Goal: Obtain resource: Obtain resource

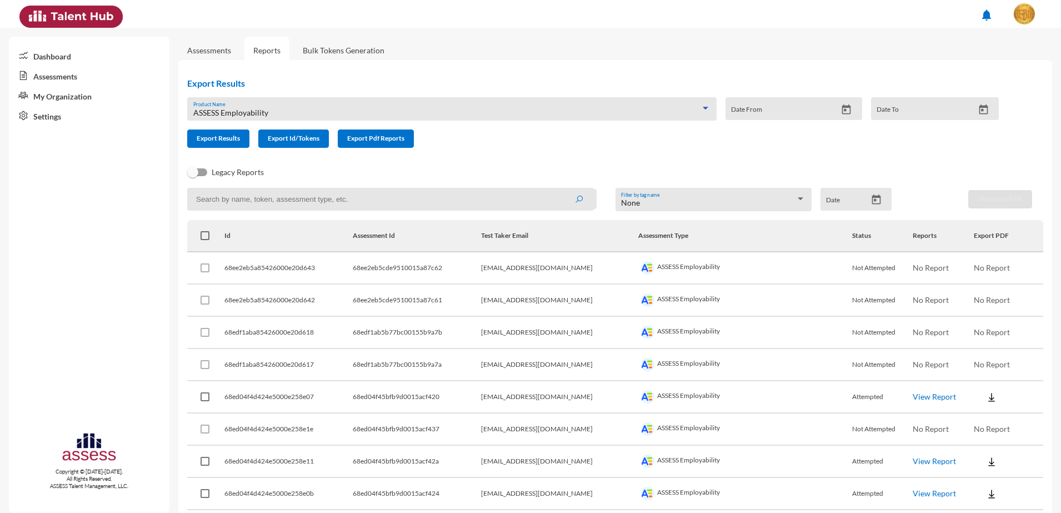
click at [299, 110] on div "ASSESS Employability" at bounding box center [447, 112] width 508 height 9
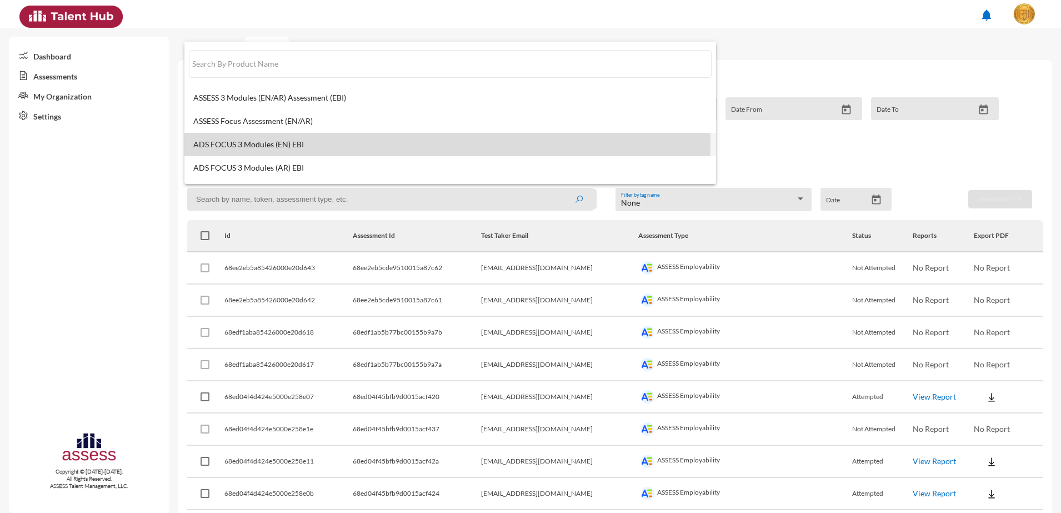
click at [280, 142] on span "ADS FOCUS 3 Modules (EN) EBI" at bounding box center [450, 144] width 514 height 9
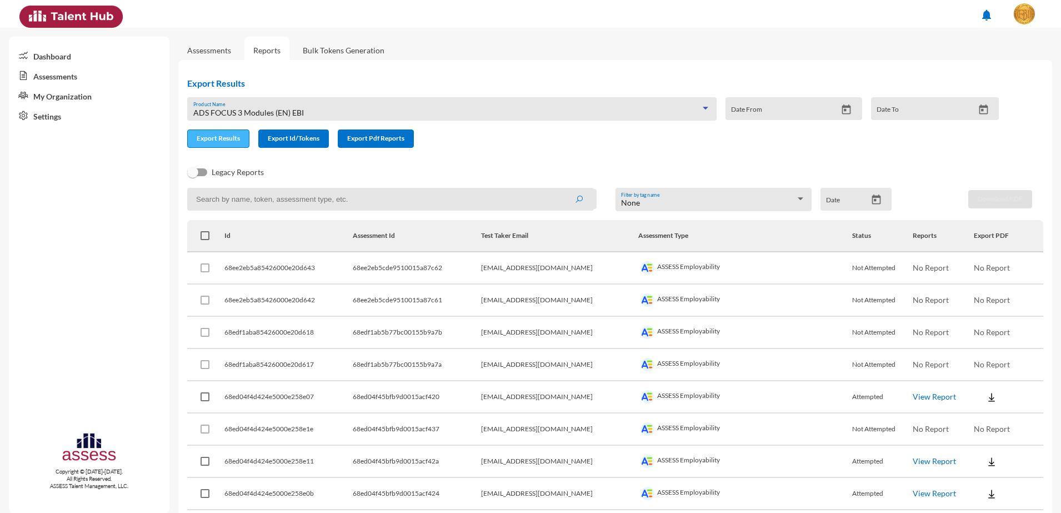
click at [223, 143] on button "Export Results" at bounding box center [218, 138] width 62 height 18
click at [873, 207] on icon "Open calendar" at bounding box center [876, 202] width 12 height 12
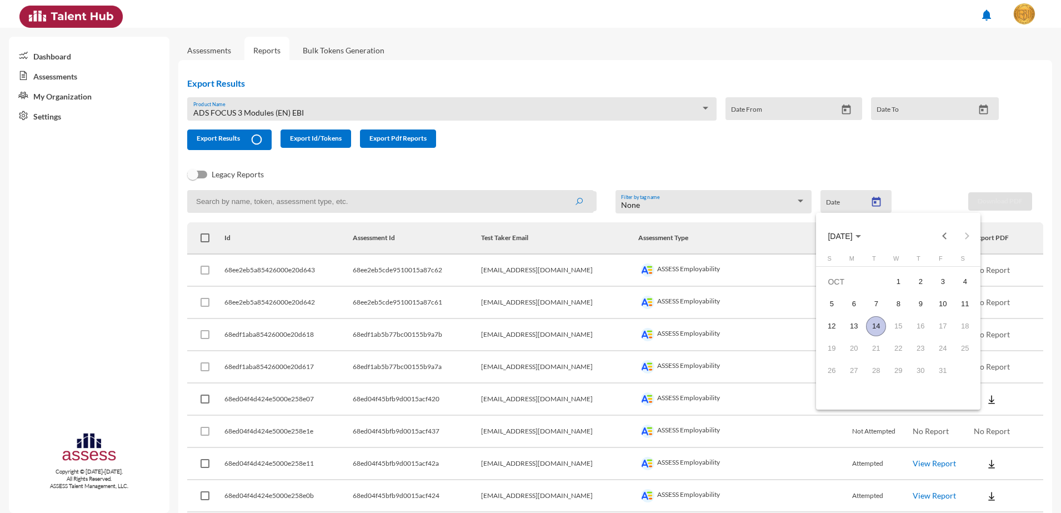
click at [871, 329] on div "14" at bounding box center [876, 326] width 20 height 20
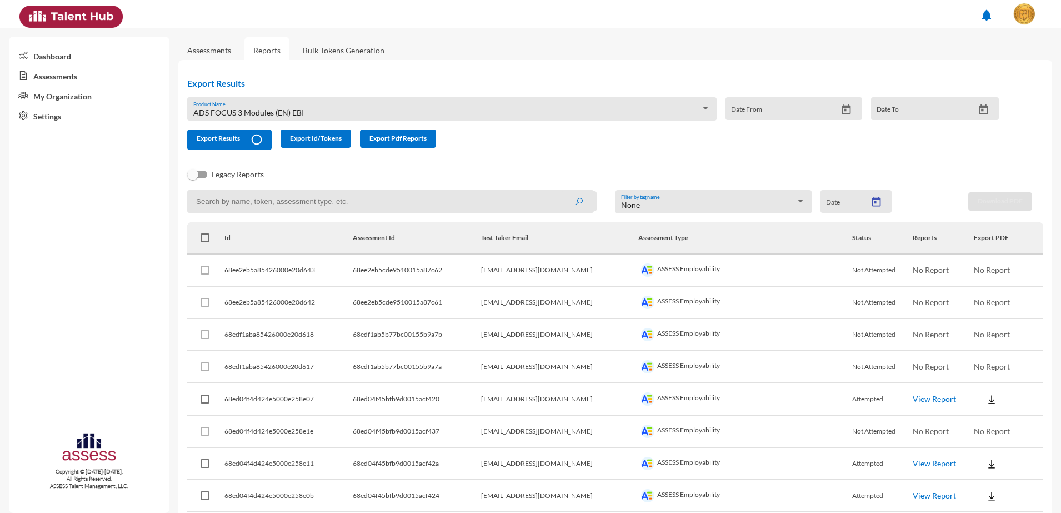
type input "[DATE]"
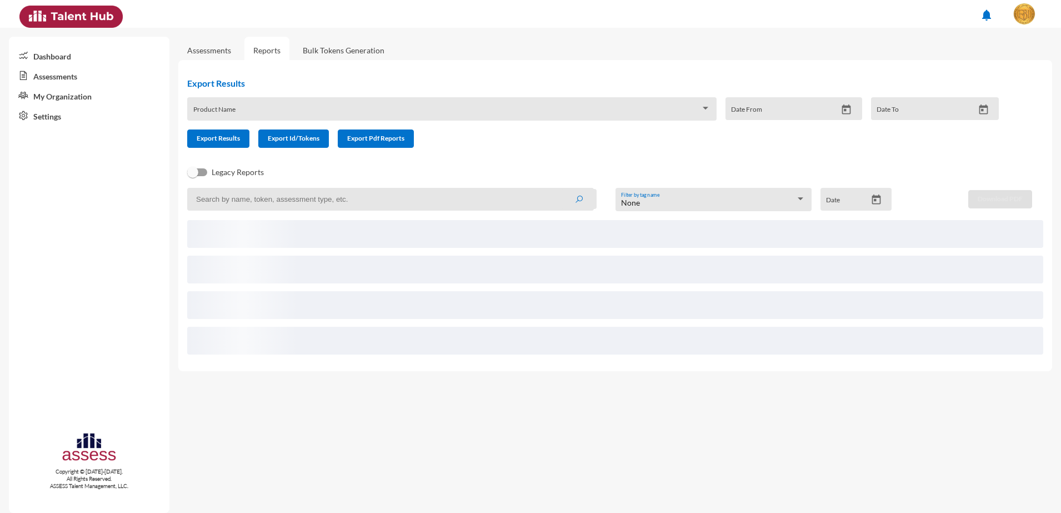
click at [399, 107] on div "Product Name" at bounding box center [451, 111] width 517 height 17
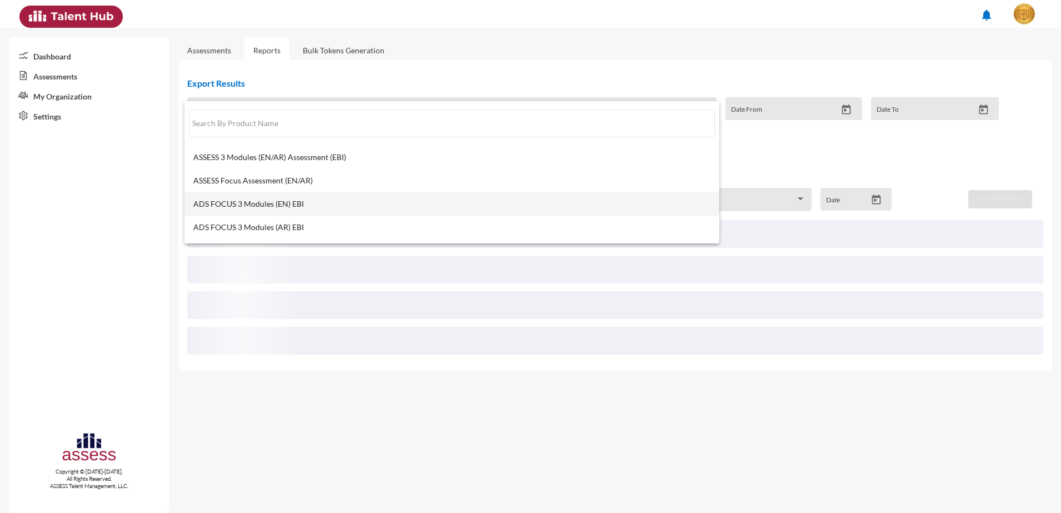
click at [324, 213] on mat-option "ADS FOCUS 3 Modules (EN) EBI" at bounding box center [451, 203] width 535 height 23
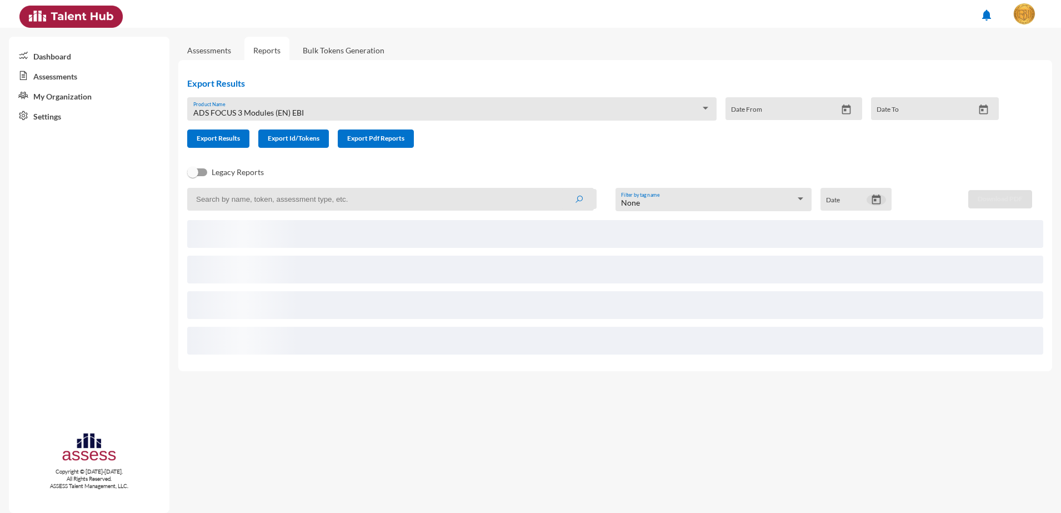
click at [878, 198] on icon "Open calendar" at bounding box center [876, 200] width 12 height 12
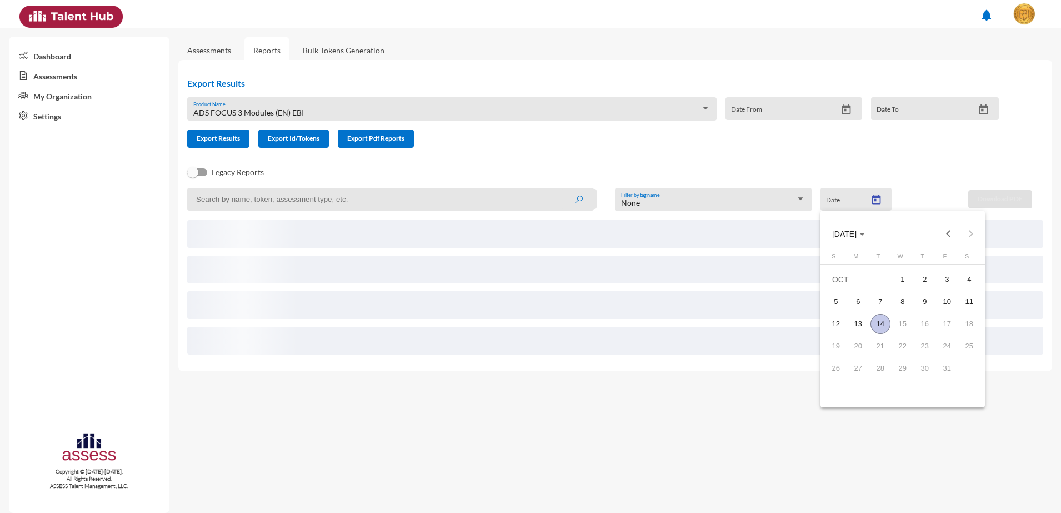
click at [875, 326] on div "14" at bounding box center [880, 324] width 20 height 20
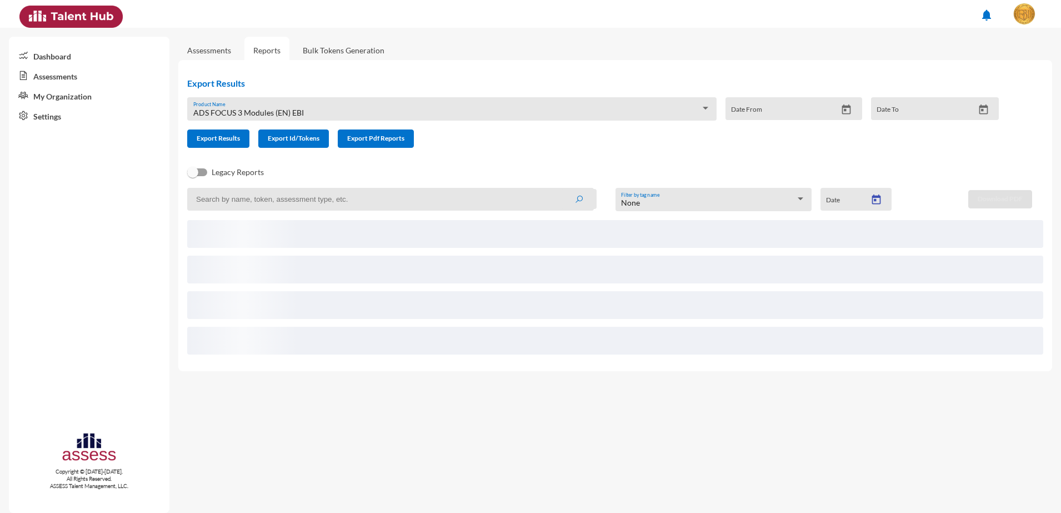
type input "[DATE]"
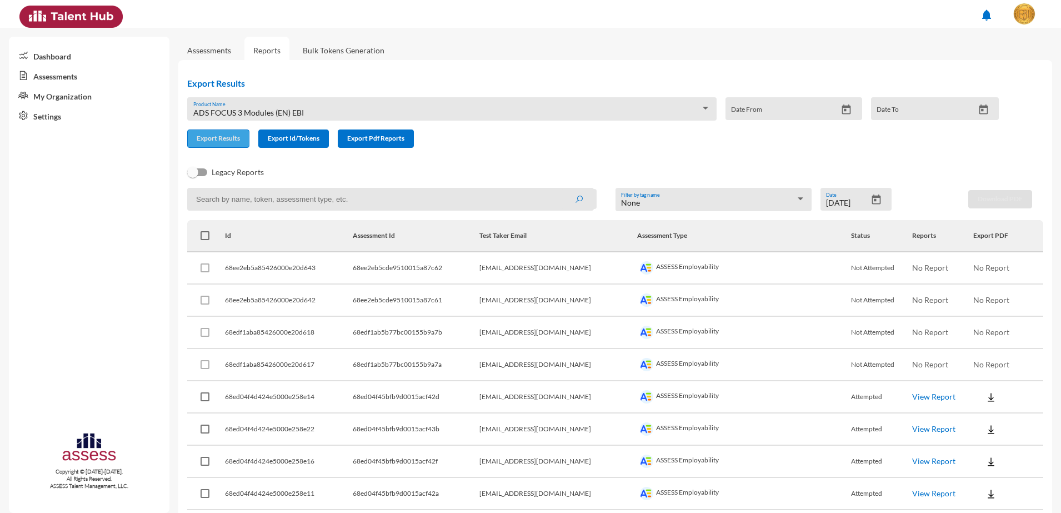
click at [221, 143] on button "Export Results" at bounding box center [218, 138] width 62 height 18
click at [876, 202] on icon "Open calendar" at bounding box center [876, 202] width 12 height 12
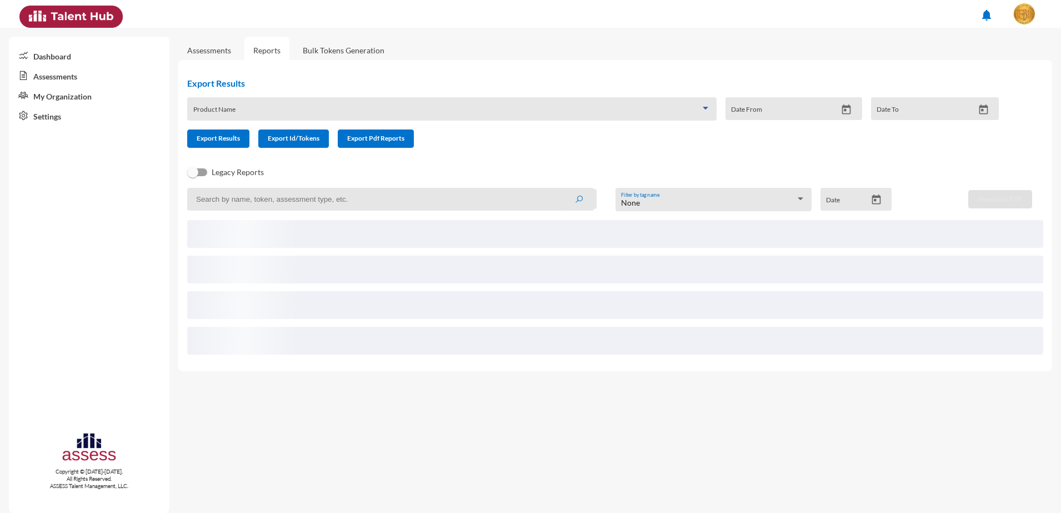
click at [308, 112] on span at bounding box center [447, 112] width 508 height 9
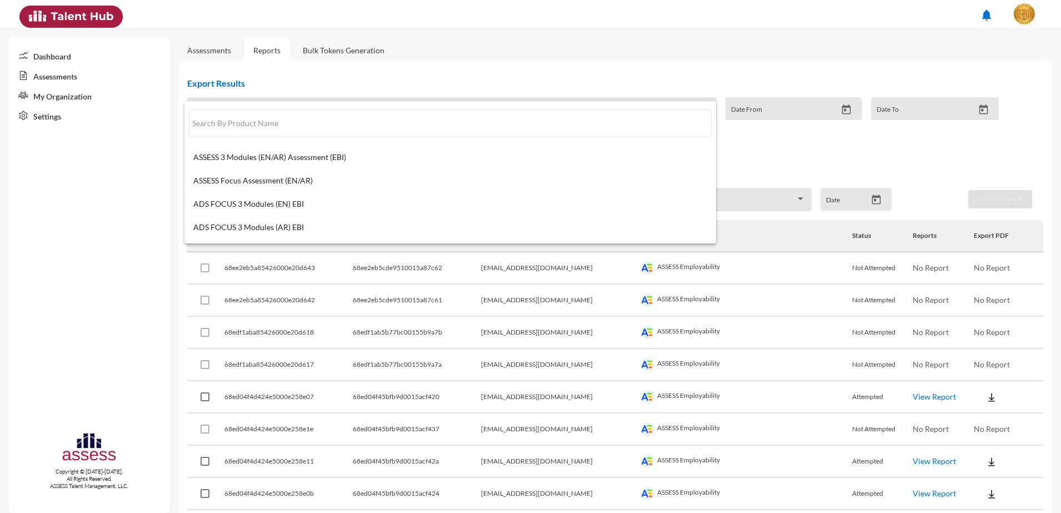
click at [64, 314] on div at bounding box center [530, 256] width 1061 height 513
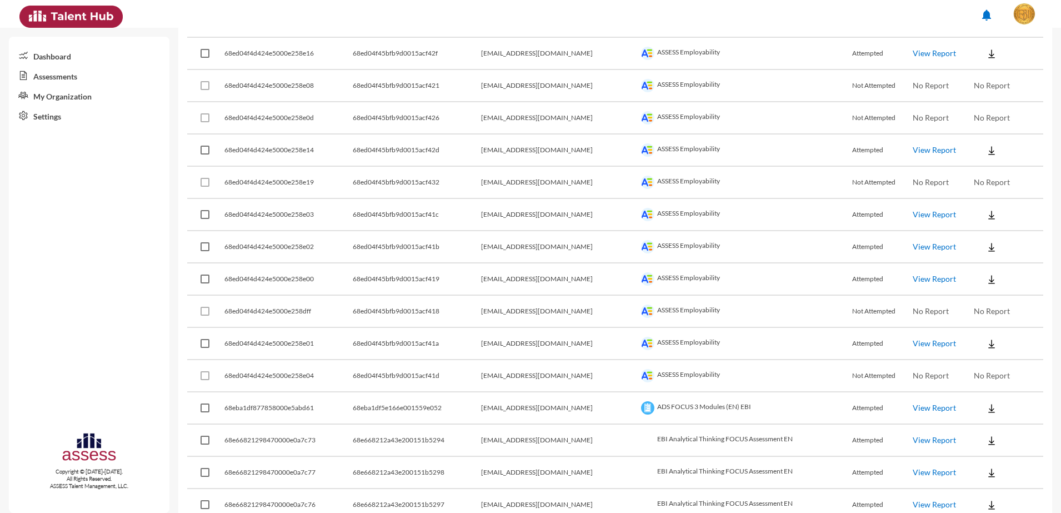
scroll to position [1140, 0]
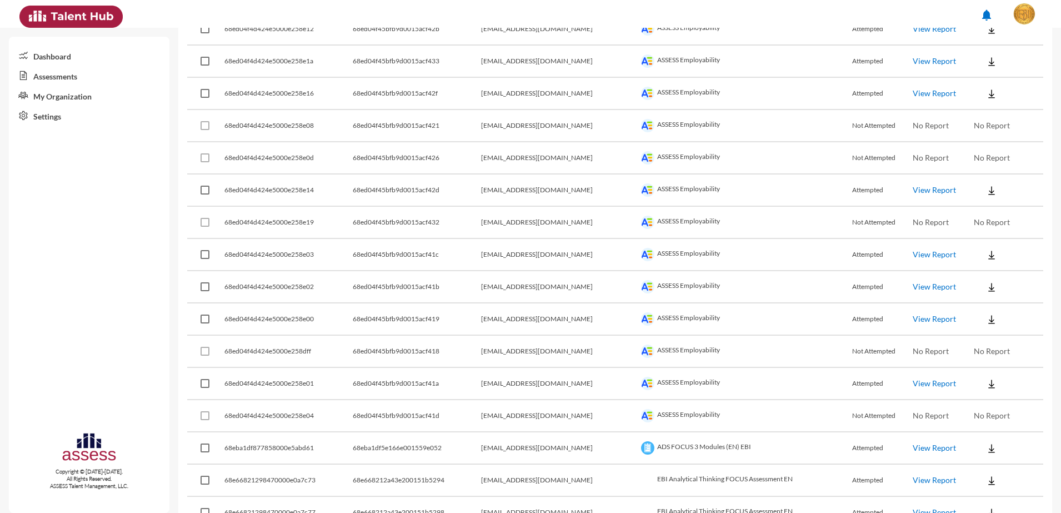
click at [926, 445] on link "View Report" at bounding box center [933, 447] width 43 height 9
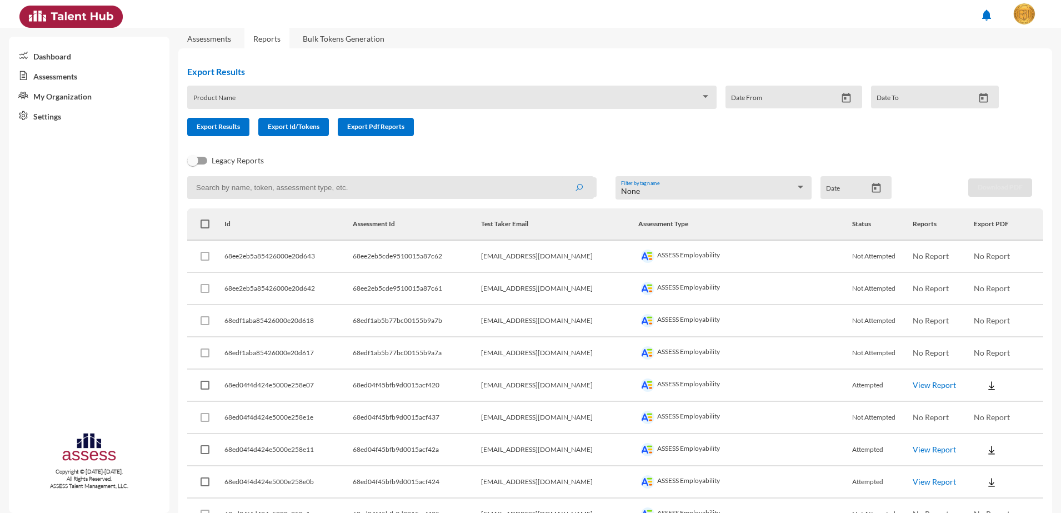
scroll to position [0, 0]
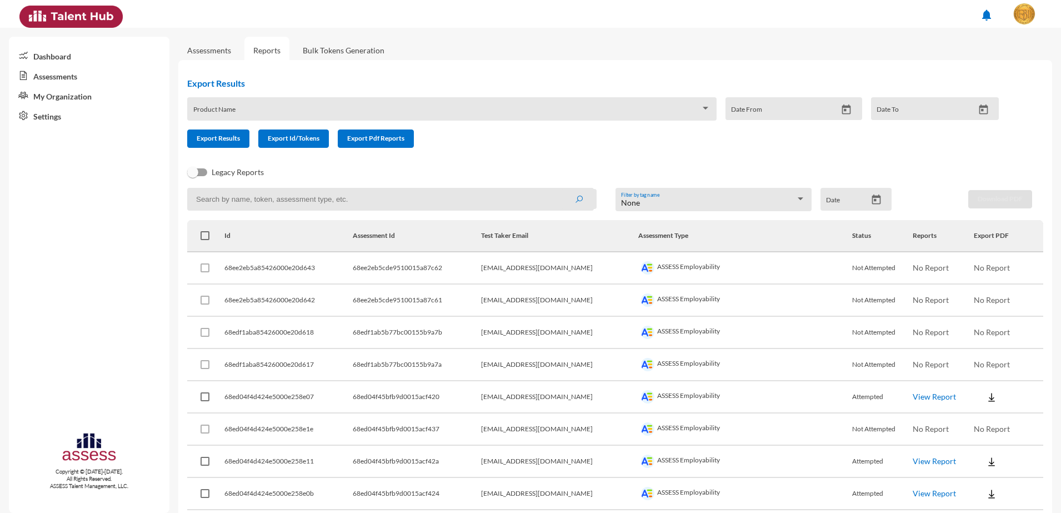
click at [235, 108] on span at bounding box center [447, 112] width 508 height 9
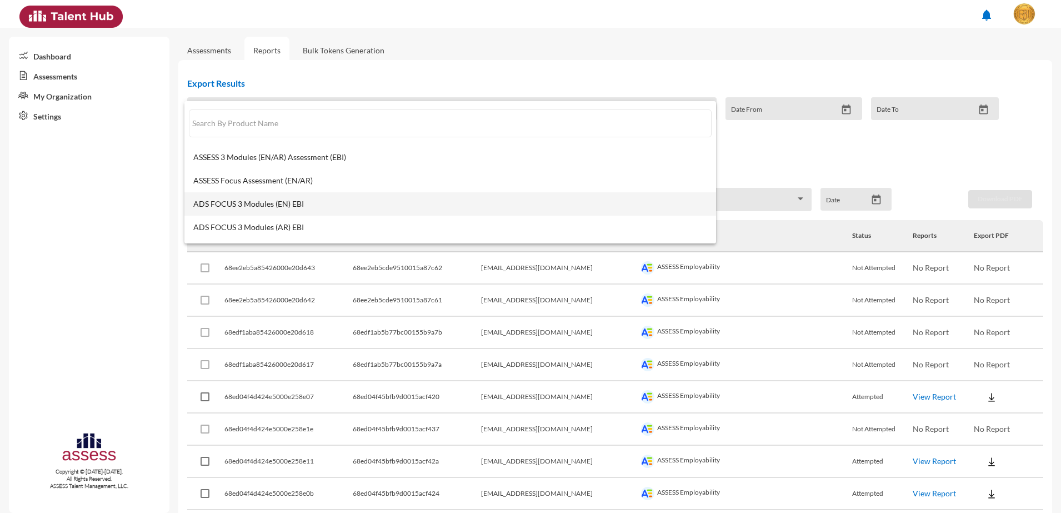
click at [278, 200] on span "ADS FOCUS 3 Modules (EN) EBI" at bounding box center [450, 203] width 514 height 9
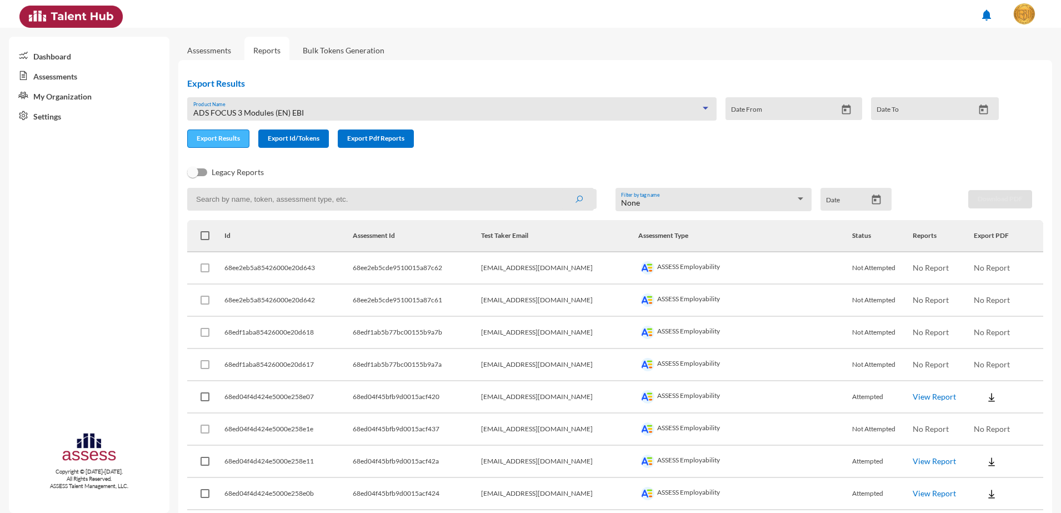
click at [220, 143] on button "Export Results" at bounding box center [218, 138] width 62 height 18
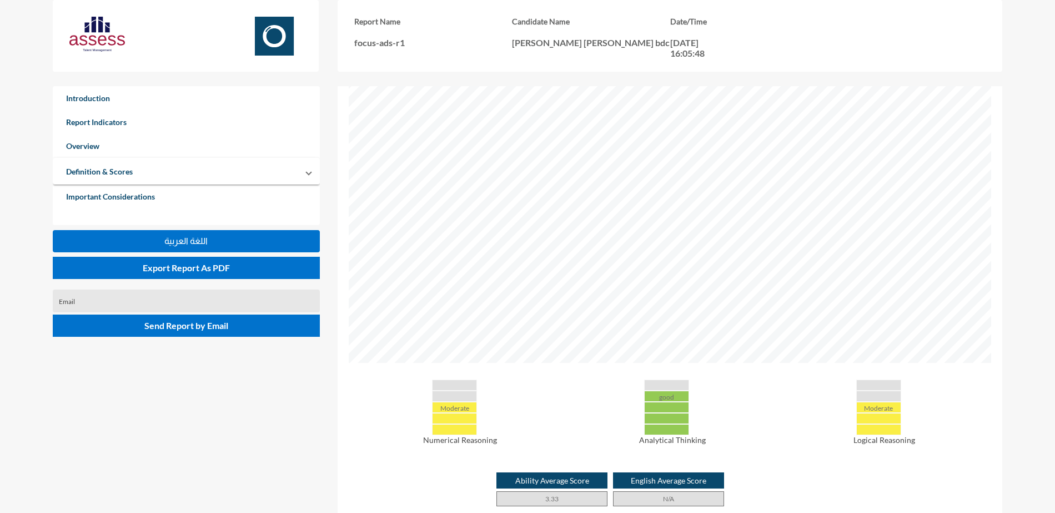
scroll to position [347, 0]
